Goal: Complete application form

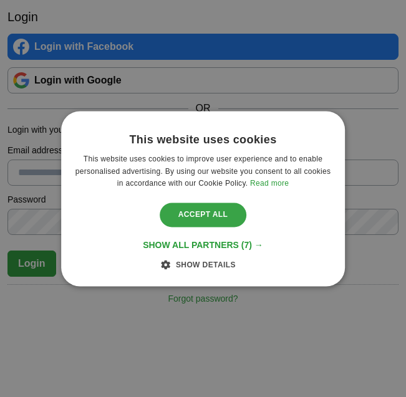
click at [184, 211] on div "Accept all" at bounding box center [202, 215] width 87 height 24
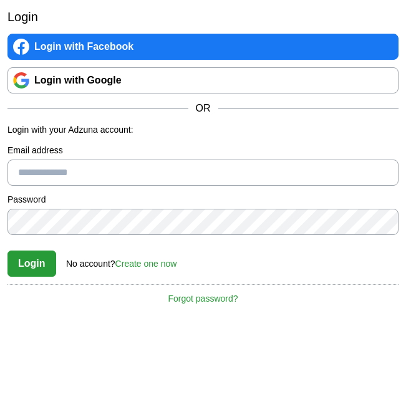
click at [84, 82] on link "Login with Google" at bounding box center [202, 80] width 391 height 26
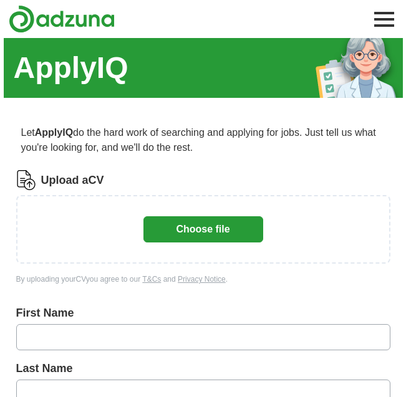
click at [196, 221] on button "Choose file" at bounding box center [203, 229] width 120 height 26
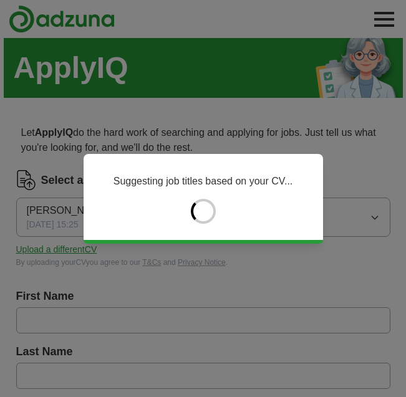
type input "****"
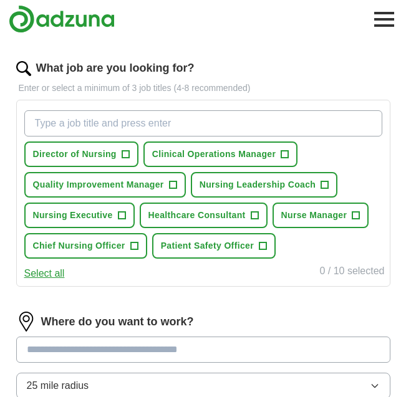
scroll to position [369, 0]
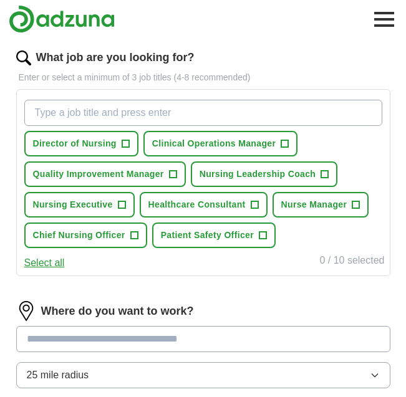
click at [57, 108] on input "What job are you looking for?" at bounding box center [203, 113] width 358 height 26
type input "Director of Nursing Labor and Delivery"
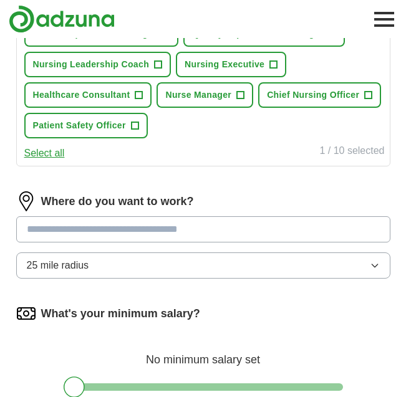
scroll to position [510, 0]
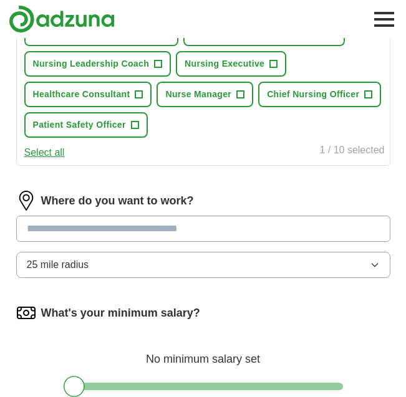
click at [103, 224] on div "Where do you want to work? 25 mile radius" at bounding box center [203, 239] width 374 height 97
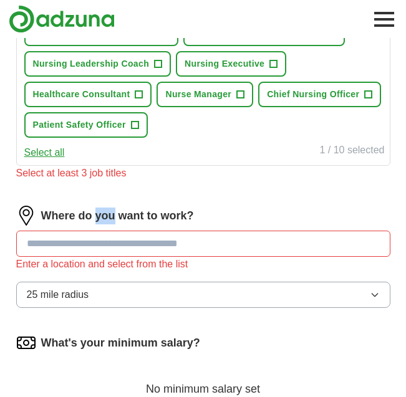
click at [103, 224] on label "Where do you want to work?" at bounding box center [117, 215] width 153 height 17
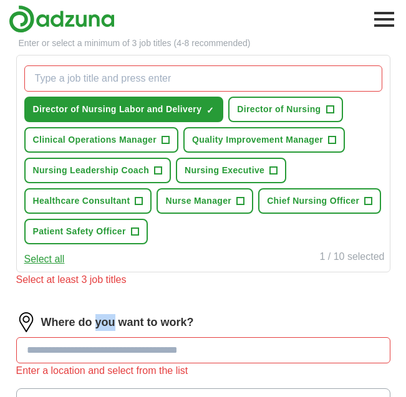
scroll to position [396, 0]
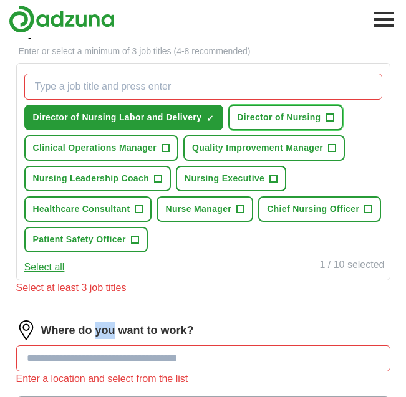
click at [249, 124] on button "Director of Nursing +" at bounding box center [285, 118] width 114 height 26
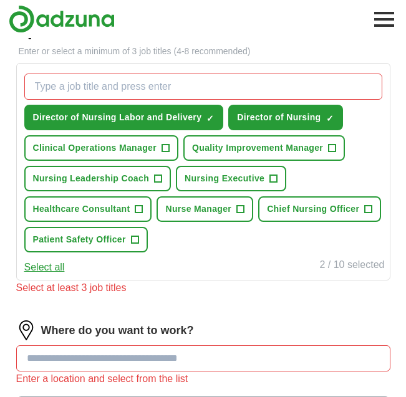
click at [175, 85] on input "What job are you looking for?" at bounding box center [203, 87] width 358 height 26
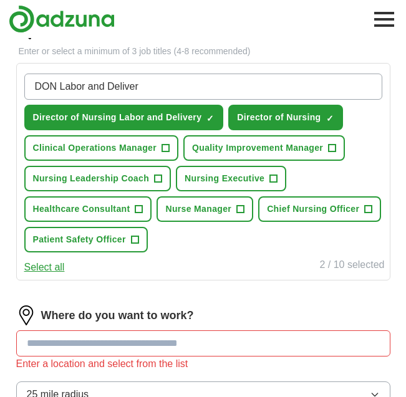
type input "DON Labor and Delivery"
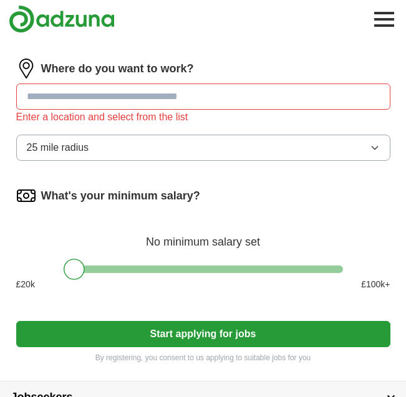
scroll to position [647, 0]
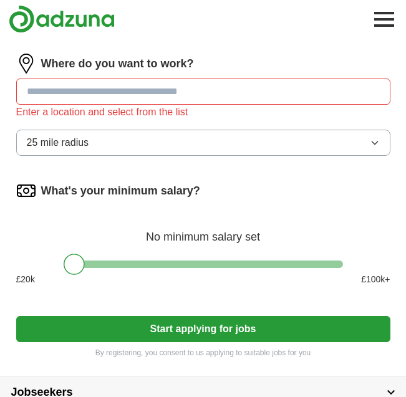
click at [107, 104] on input at bounding box center [203, 91] width 374 height 26
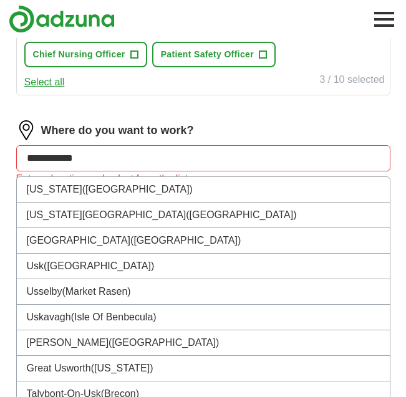
scroll to position [574, 0]
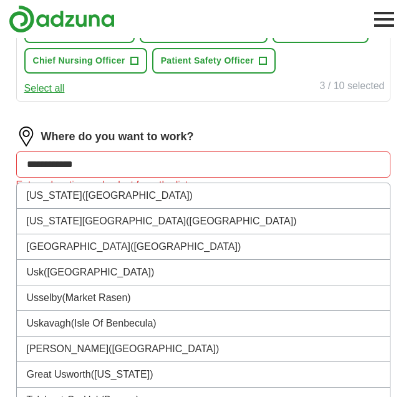
click at [112, 168] on input "**********" at bounding box center [203, 164] width 374 height 26
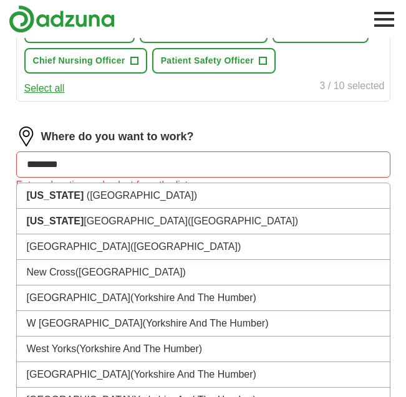
click at [113, 112] on form "Select a CV Mary Jane.docx 23/09/2025, 15:25 Upload a different CV By uploading…" at bounding box center [203, 13] width 374 height 835
drag, startPoint x: 98, startPoint y: 165, endPoint x: 19, endPoint y: 168, distance: 79.8
click at [19, 168] on input "********" at bounding box center [203, 164] width 374 height 26
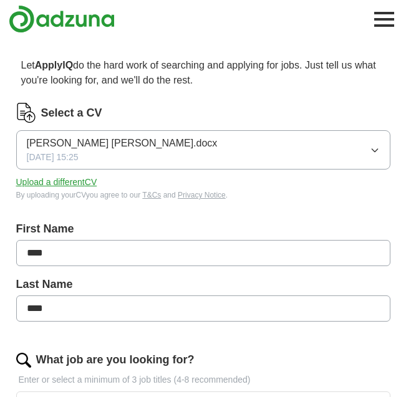
scroll to position [0, 0]
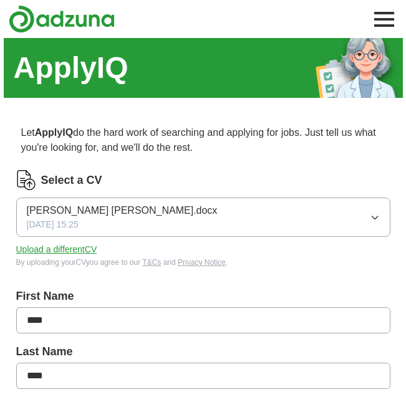
click at [285, 171] on div "Select a CV" at bounding box center [203, 180] width 374 height 20
click at [275, 182] on div "Select a CV" at bounding box center [203, 180] width 374 height 20
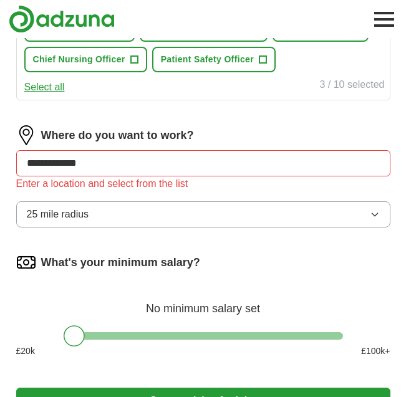
click at [270, 310] on div "No minimum salary set" at bounding box center [203, 302] width 374 height 30
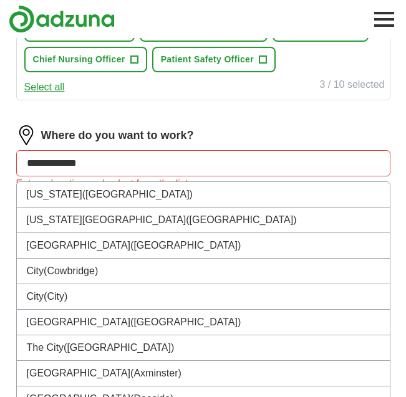
click at [165, 172] on input "**********" at bounding box center [203, 163] width 374 height 26
type input "*"
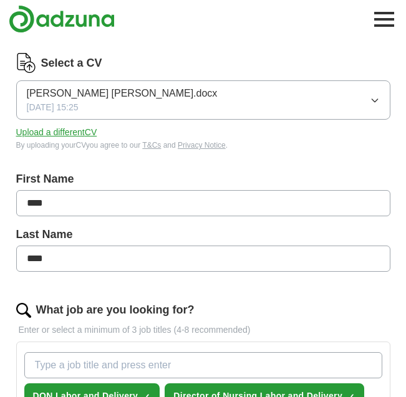
scroll to position [0, 0]
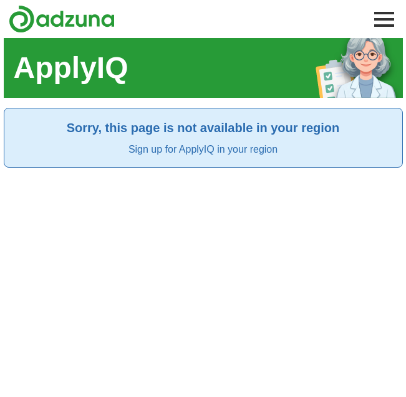
click at [192, 150] on link "Sign up for ApplyIQ in your region" at bounding box center [202, 149] width 149 height 11
